Goal: Find specific page/section: Find specific page/section

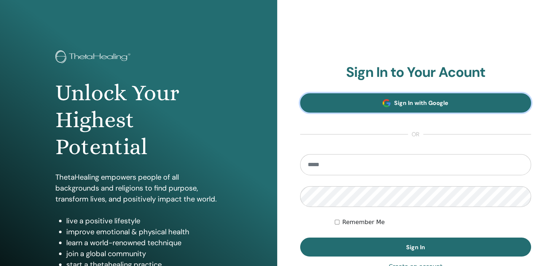
click at [396, 107] on link "Sign In with Google" at bounding box center [415, 102] width 231 height 19
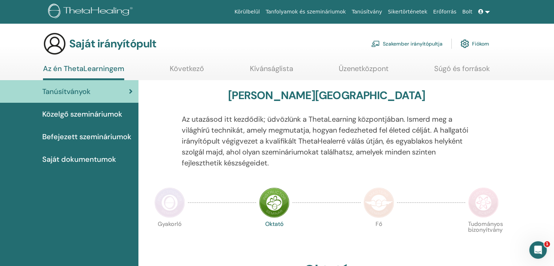
click at [71, 158] on font "Saját dokumentumok" at bounding box center [79, 158] width 74 height 9
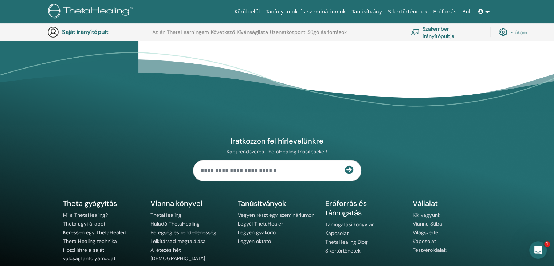
scroll to position [236, 0]
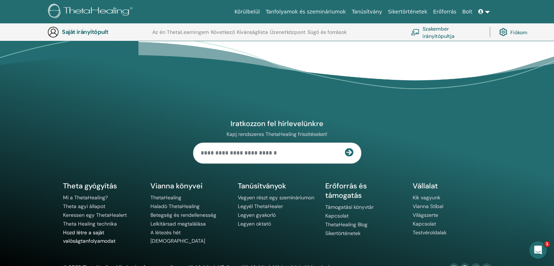
click at [98, 233] on font "Hozd létre a saját valóságtanfolyamodat" at bounding box center [89, 236] width 52 height 15
